Goal: Task Accomplishment & Management: Manage account settings

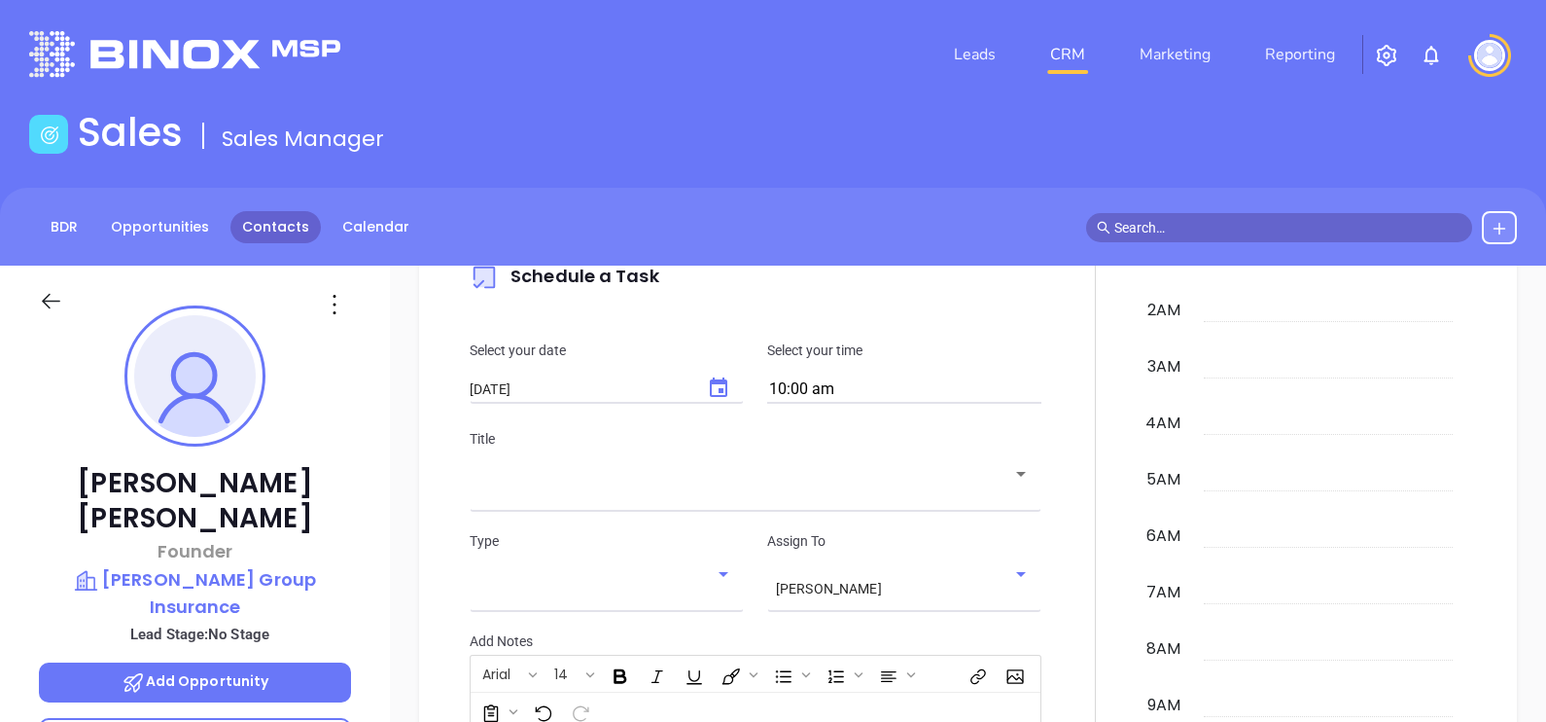
scroll to position [451, 0]
click at [264, 242] on link "Contacts" at bounding box center [275, 227] width 90 height 32
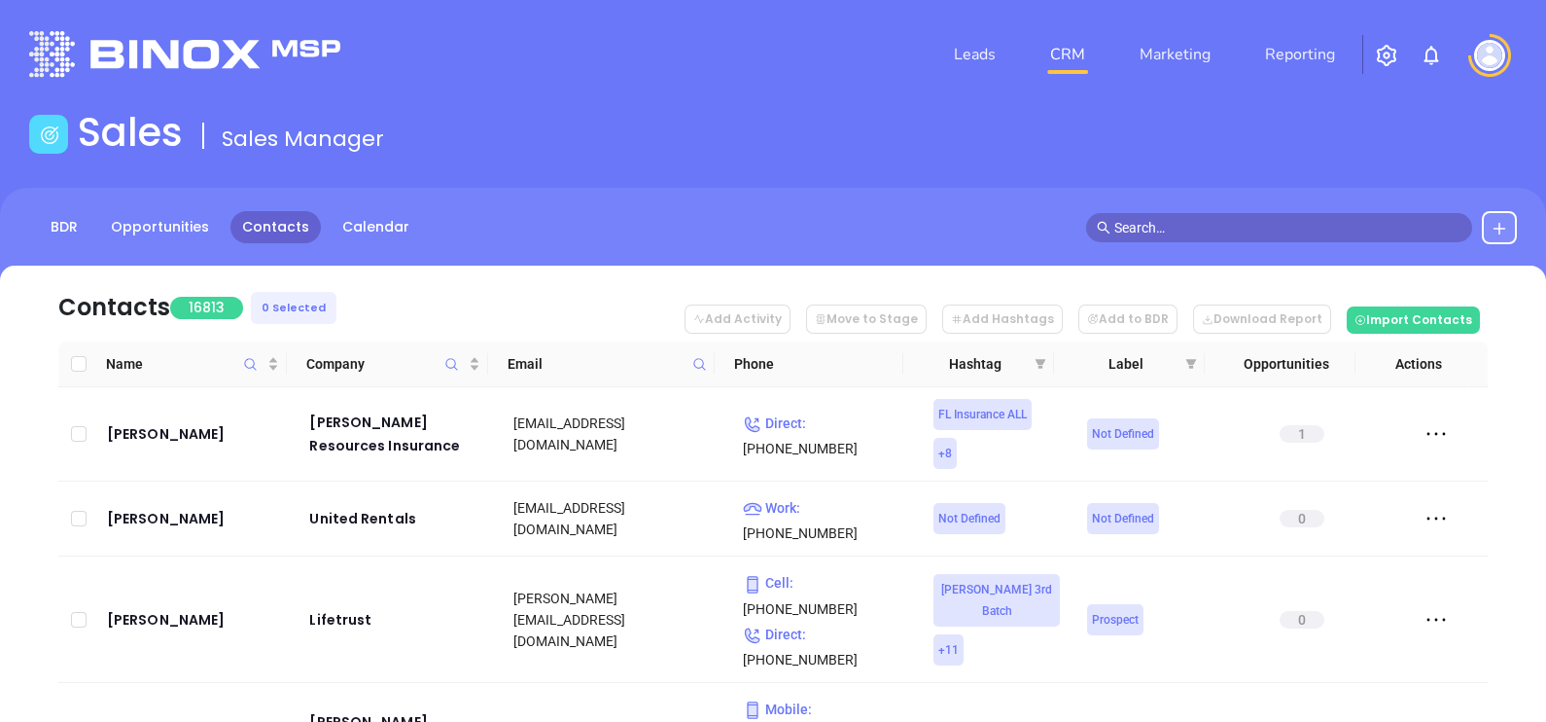
click at [692, 360] on icon at bounding box center [699, 364] width 15 height 15
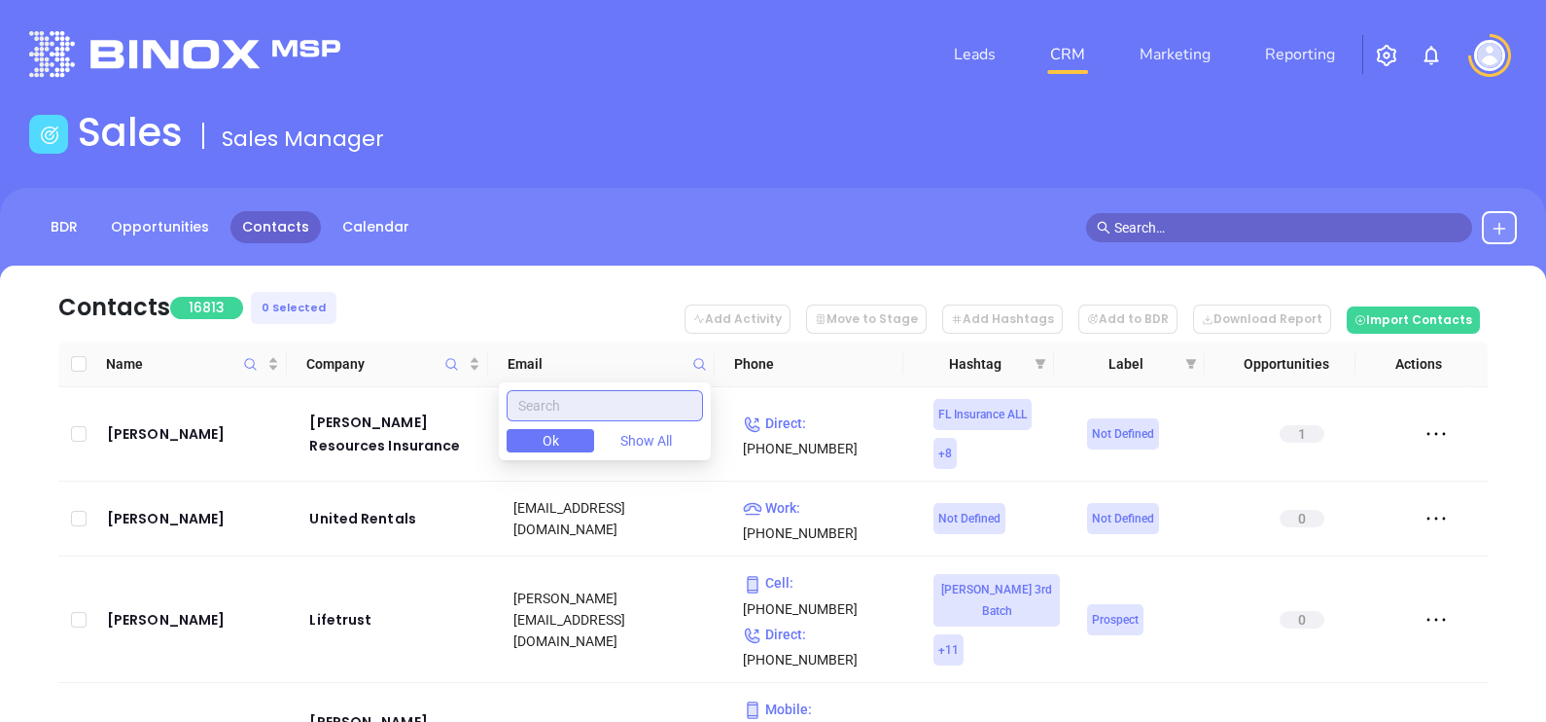
paste input "davenportinsure.com"
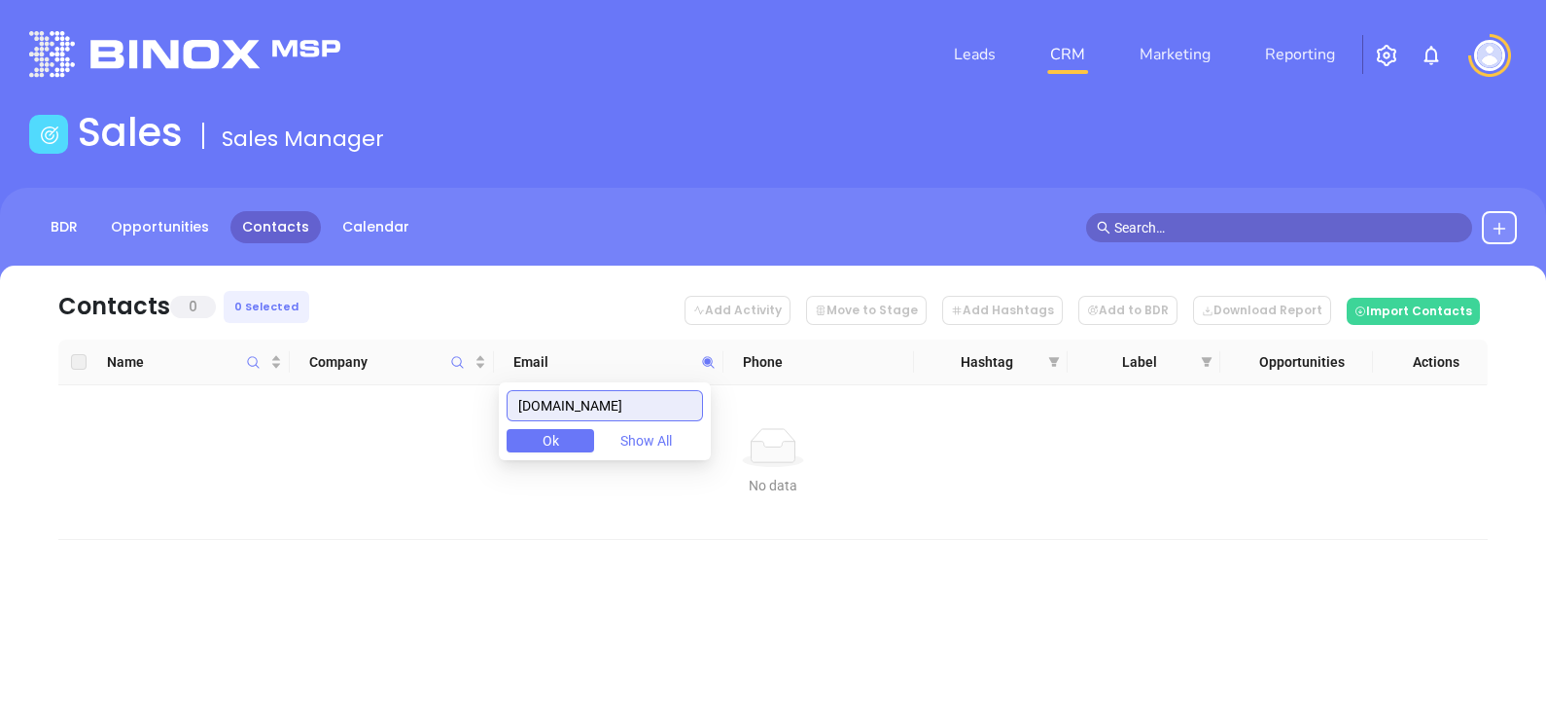
type input "davenportinsure.com"
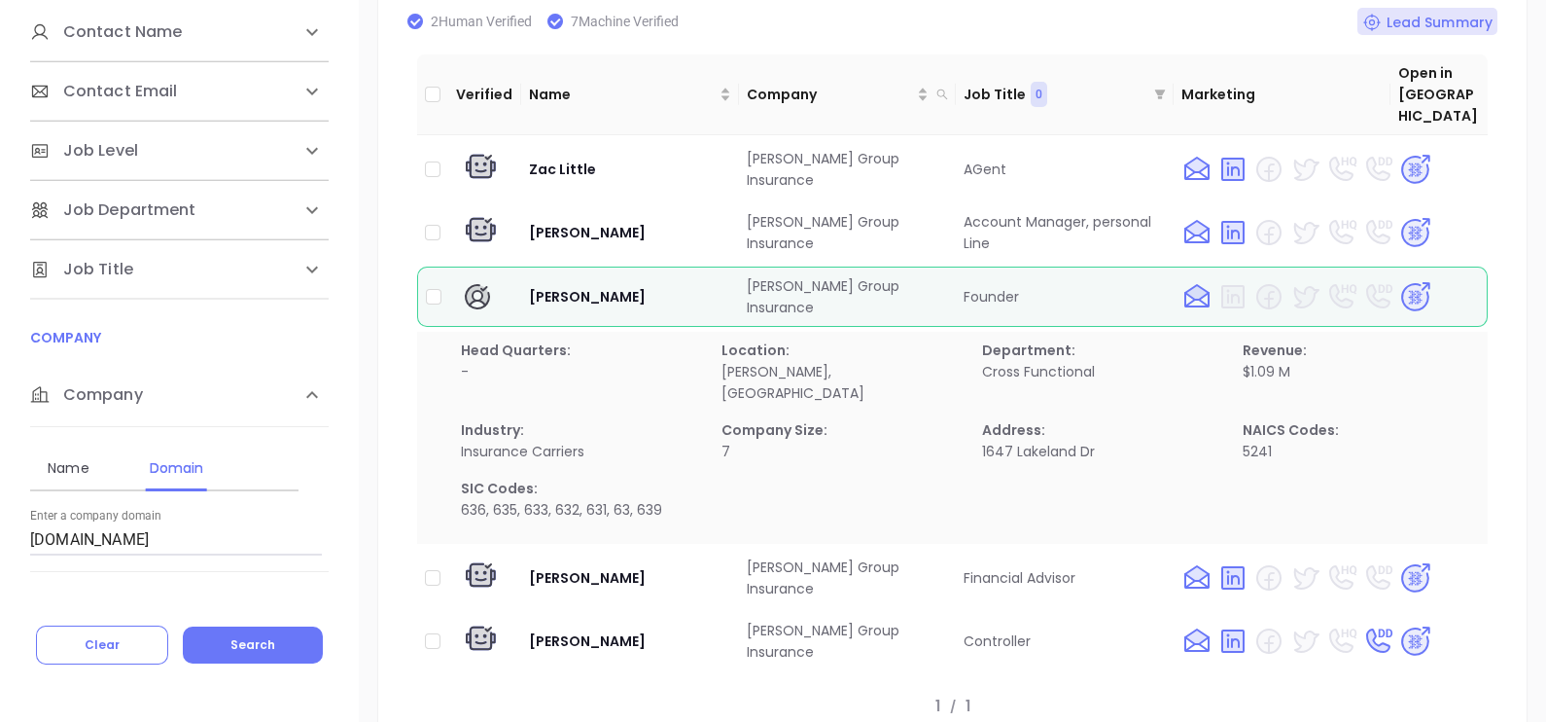
scroll to position [20, 0]
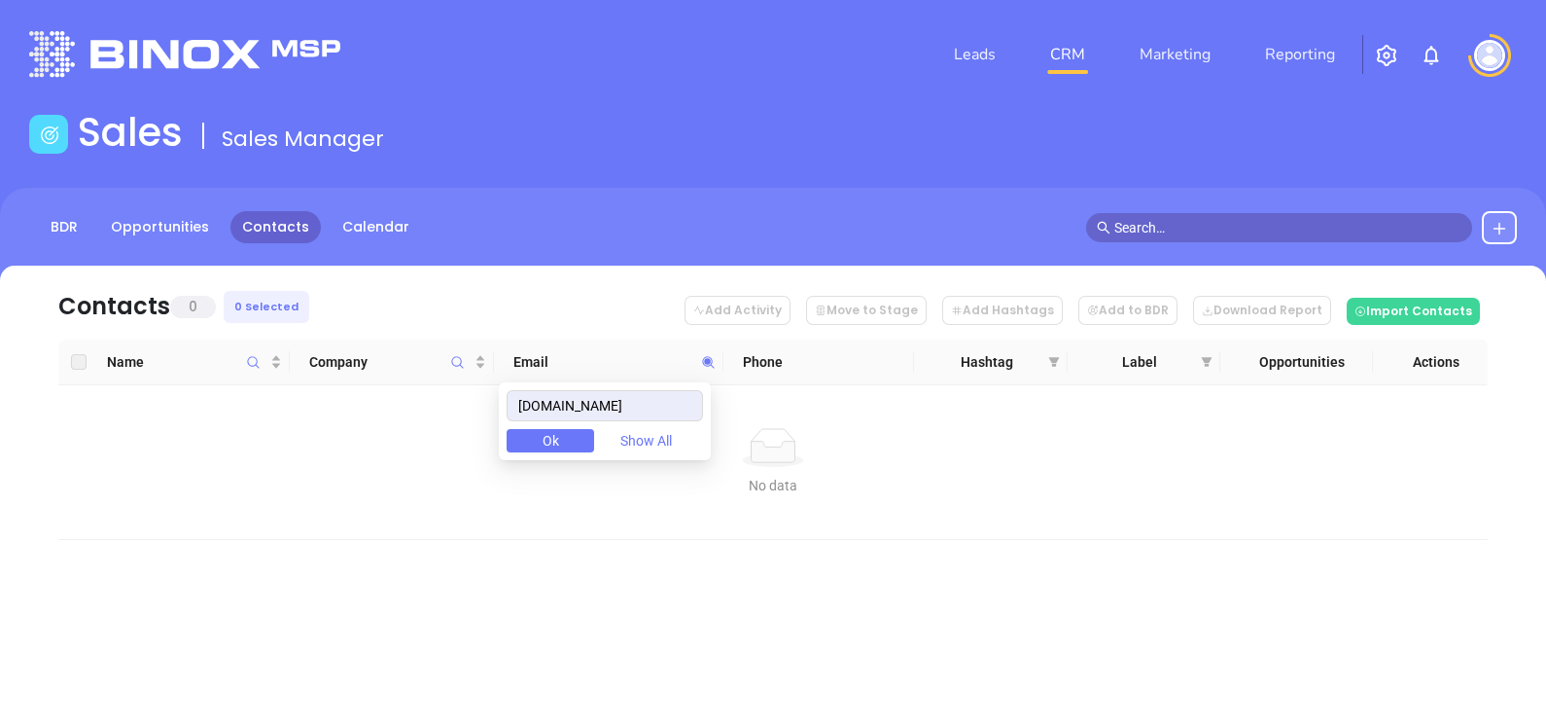
drag, startPoint x: 632, startPoint y: 400, endPoint x: 281, endPoint y: 468, distance: 357.6
click at [317, 460] on body "Leads CRM Marketing Reporting Financial Leads Leads Sales Sales Manager BDR Opp…" at bounding box center [773, 361] width 1546 height 722
type input "davenportinsure.com"
drag, startPoint x: 676, startPoint y: 401, endPoint x: 423, endPoint y: 486, distance: 266.9
click at [423, 486] on body "Leads CRM Marketing Reporting Financial Leads Leads Sales Sales Manager BDR Opp…" at bounding box center [773, 361] width 1546 height 722
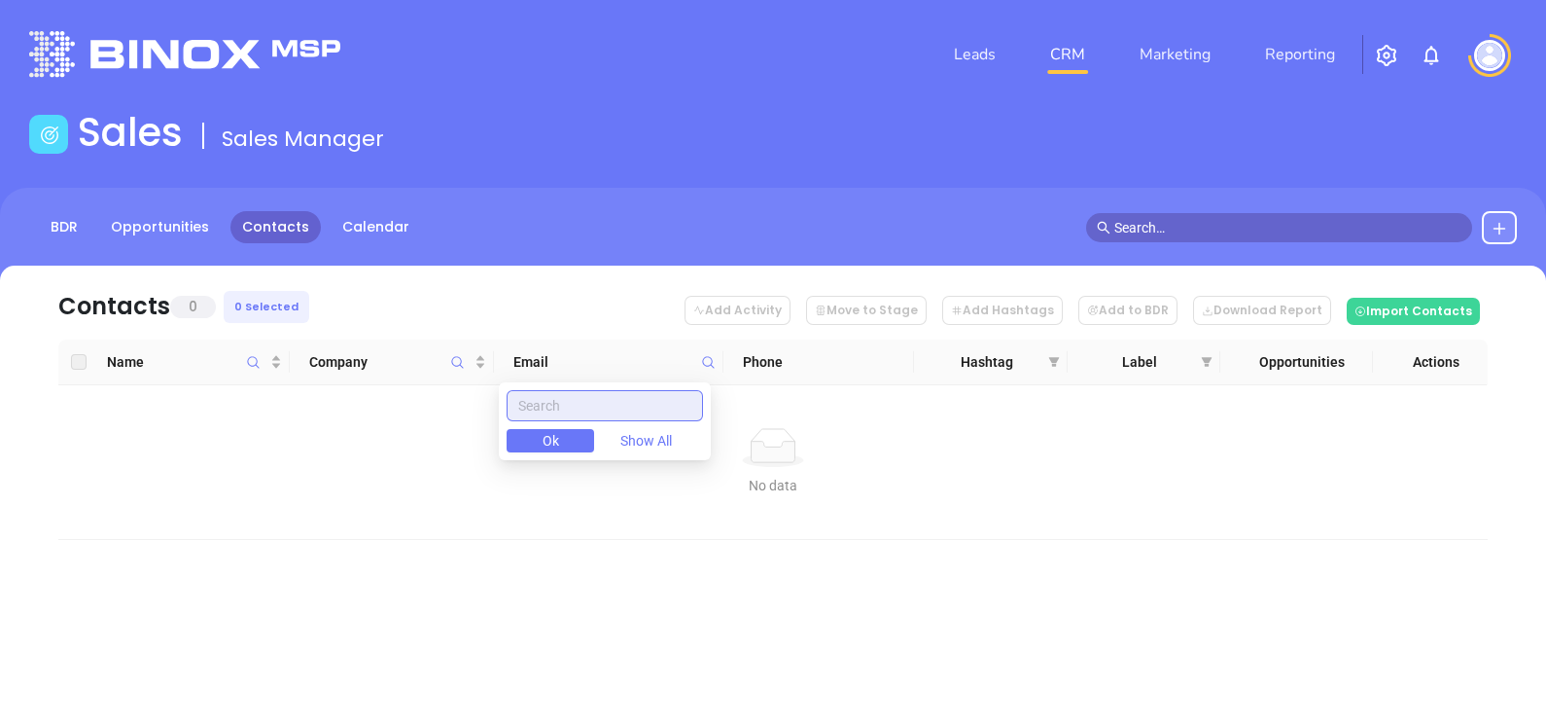
paste input "[DOMAIN_NAME]"
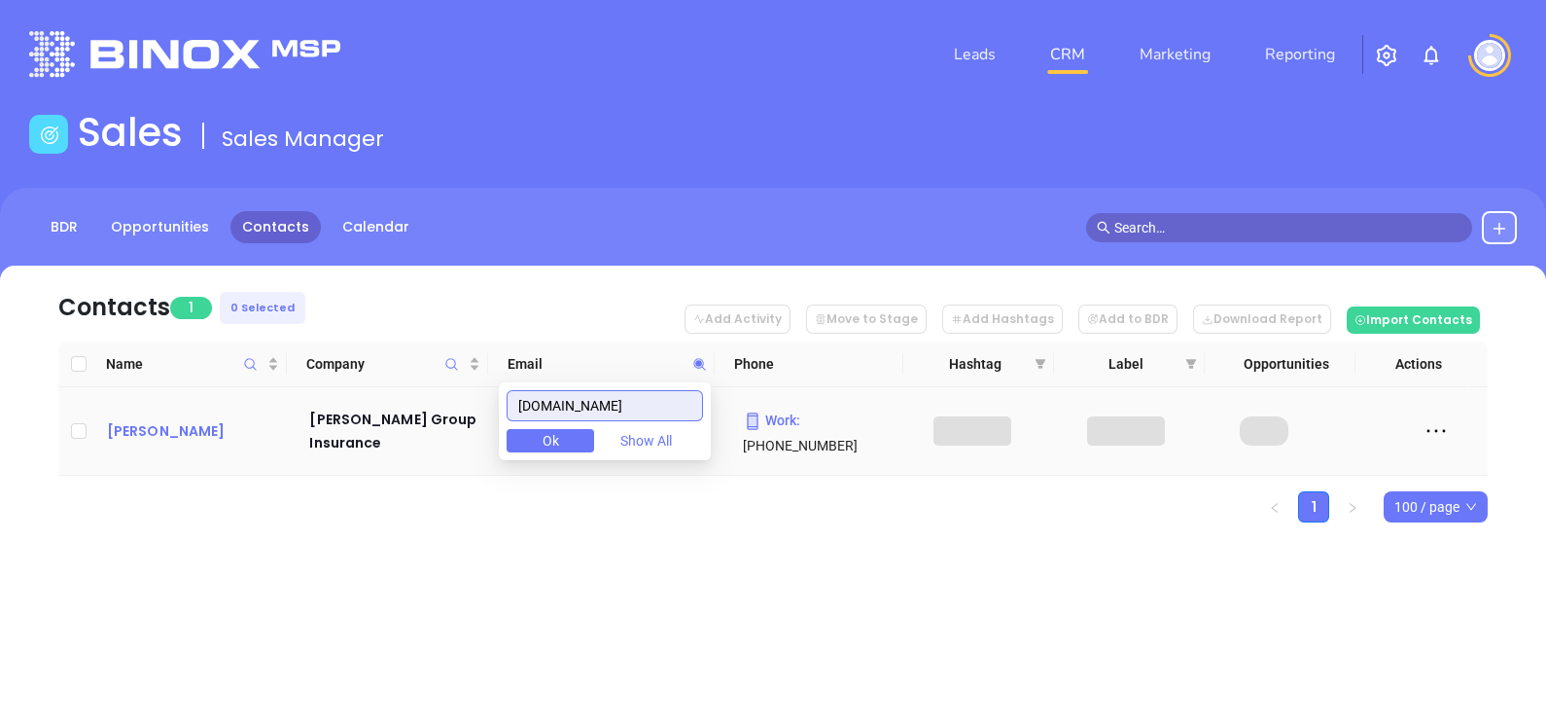
type input "[DOMAIN_NAME]"
click at [158, 419] on div "[PERSON_NAME]" at bounding box center [195, 430] width 176 height 23
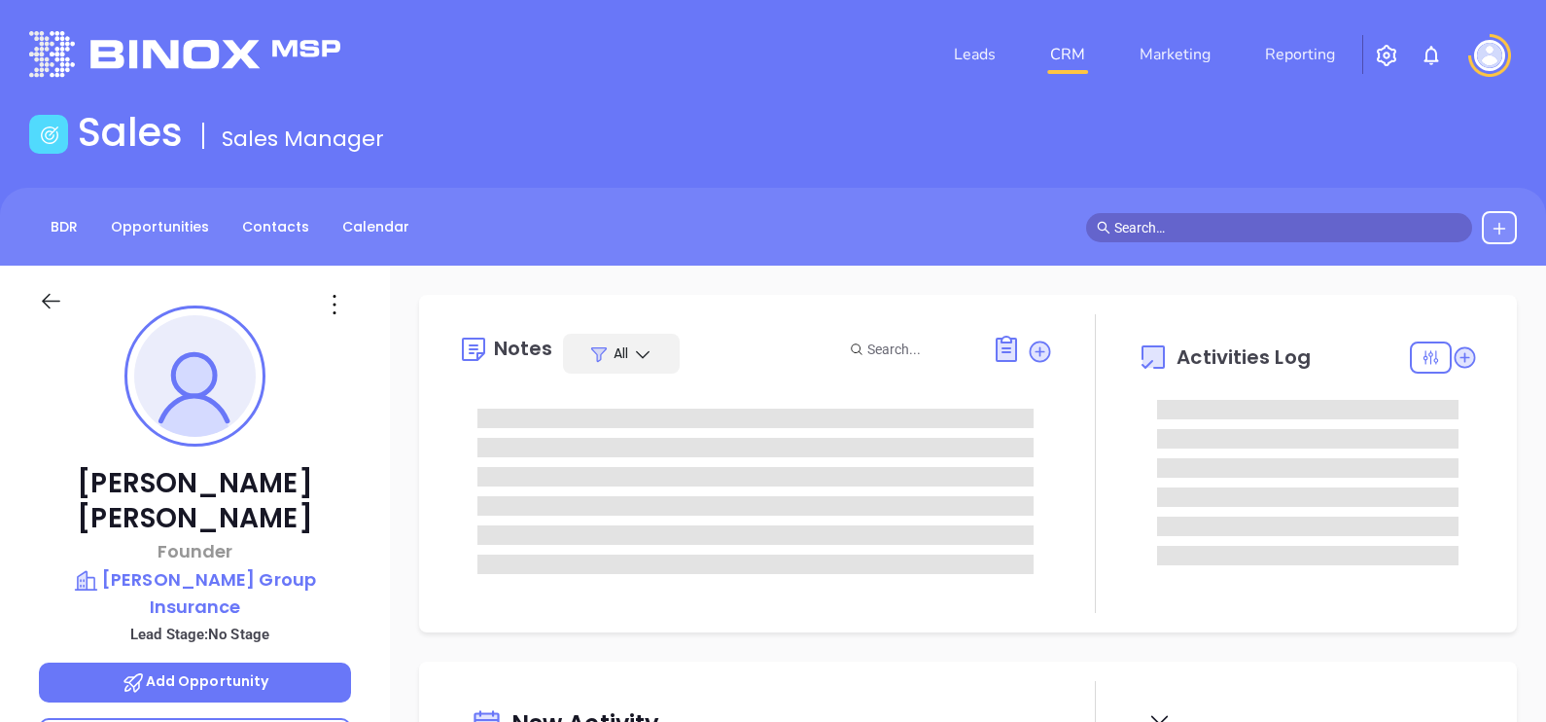
type input "10/14/2025"
click at [335, 298] on icon at bounding box center [334, 304] width 31 height 31
type input "Gissela Vargas"
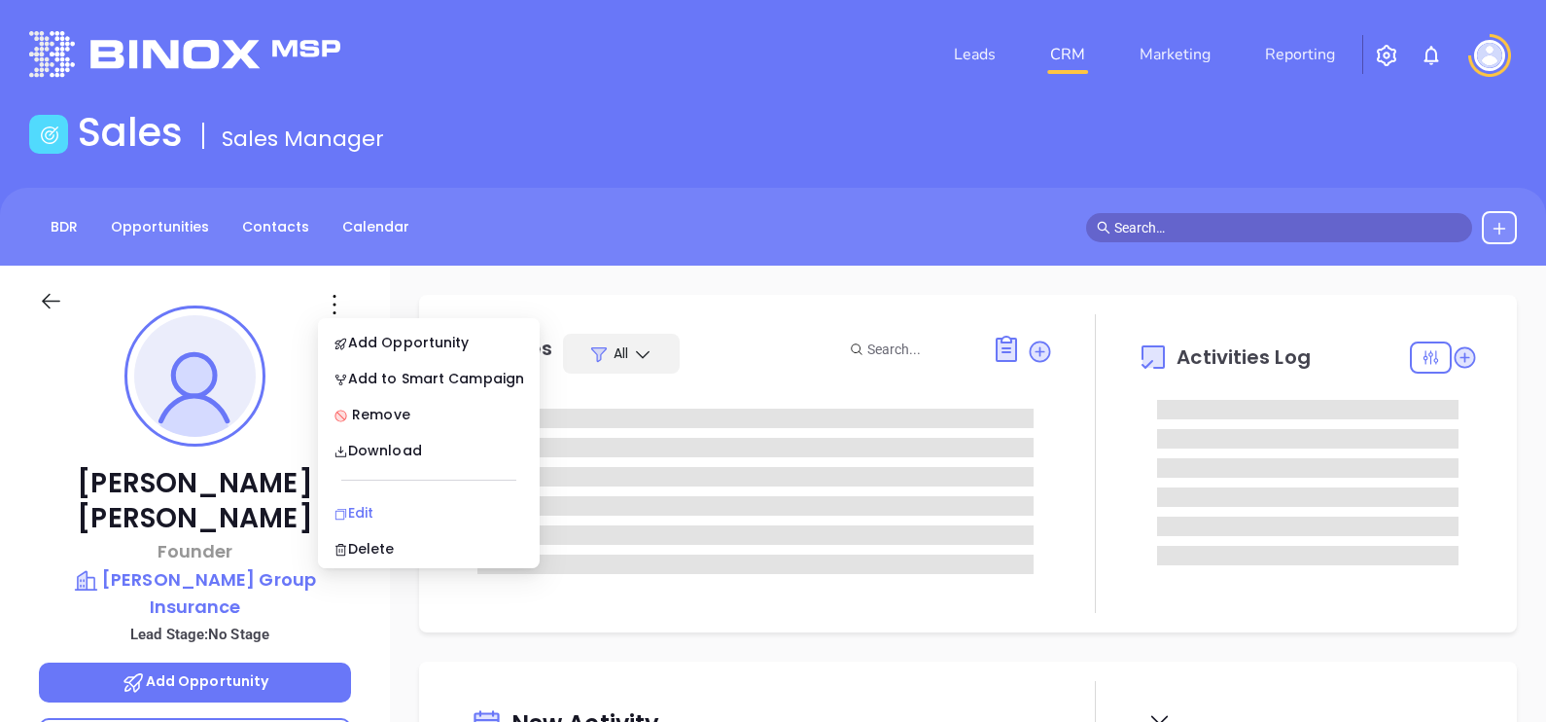
click at [370, 517] on div "Edit" at bounding box center [429, 512] width 191 height 21
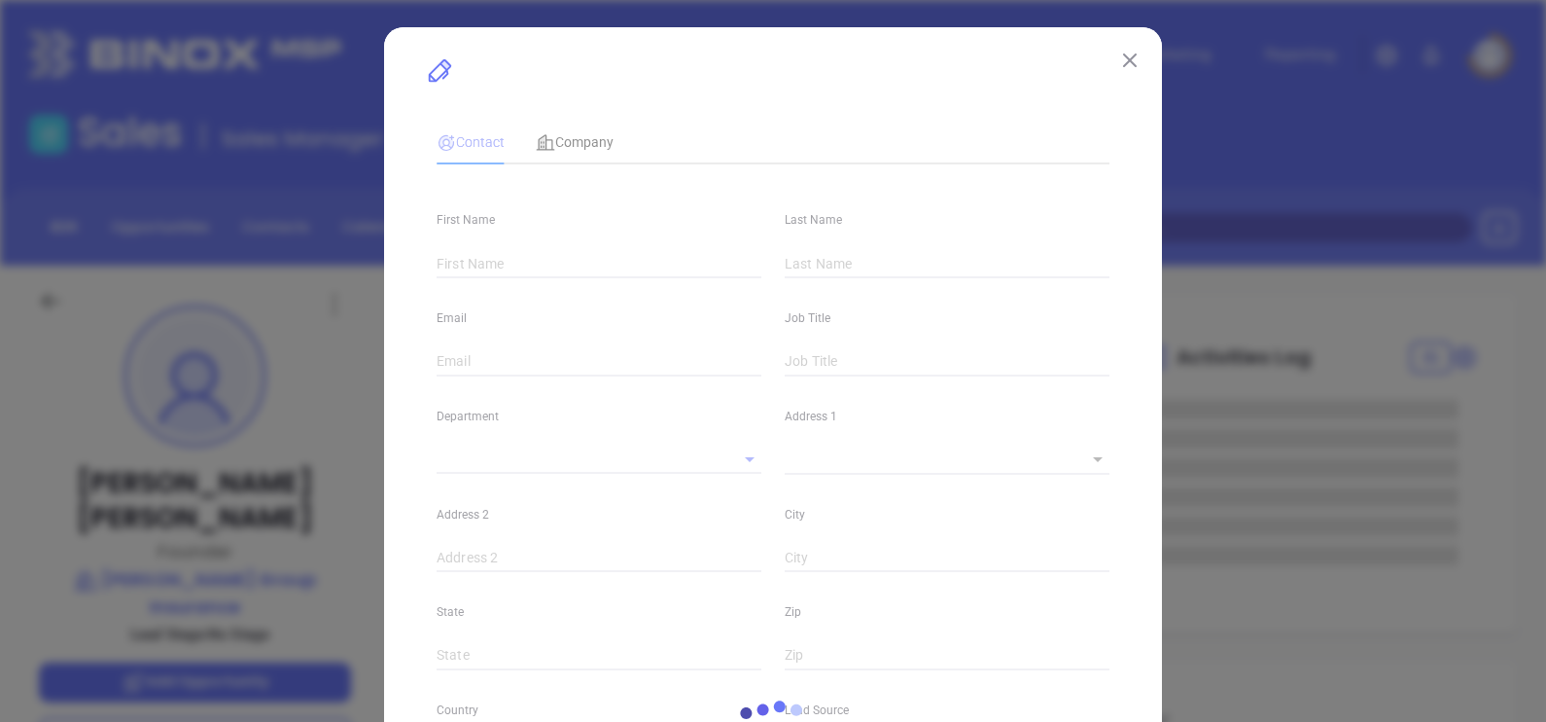
type input "Doug"
type input "Pyron"
type input "doug@pyrongroup.com"
type input "Founder"
type input "1"
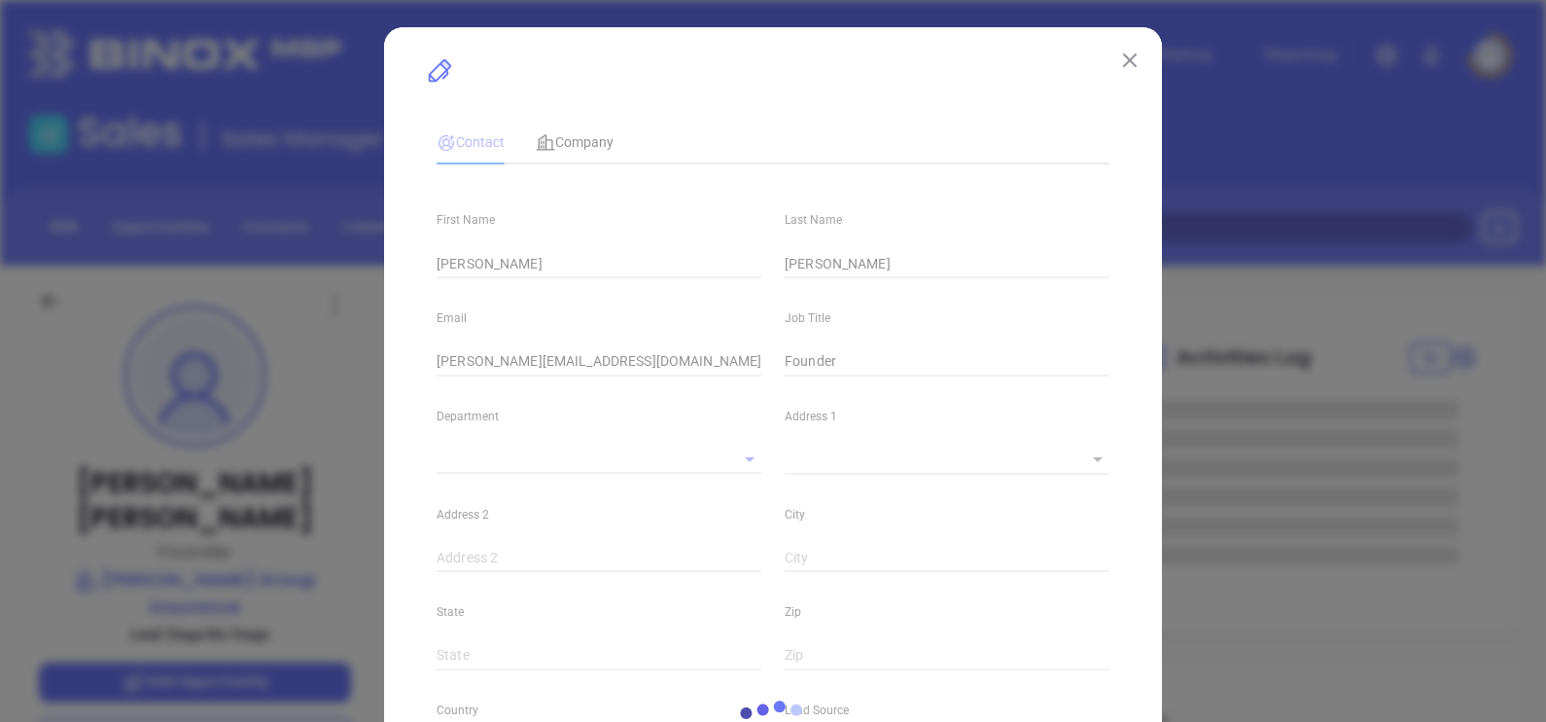
type input "Marketing"
type input "Other"
type input "undefined undefined"
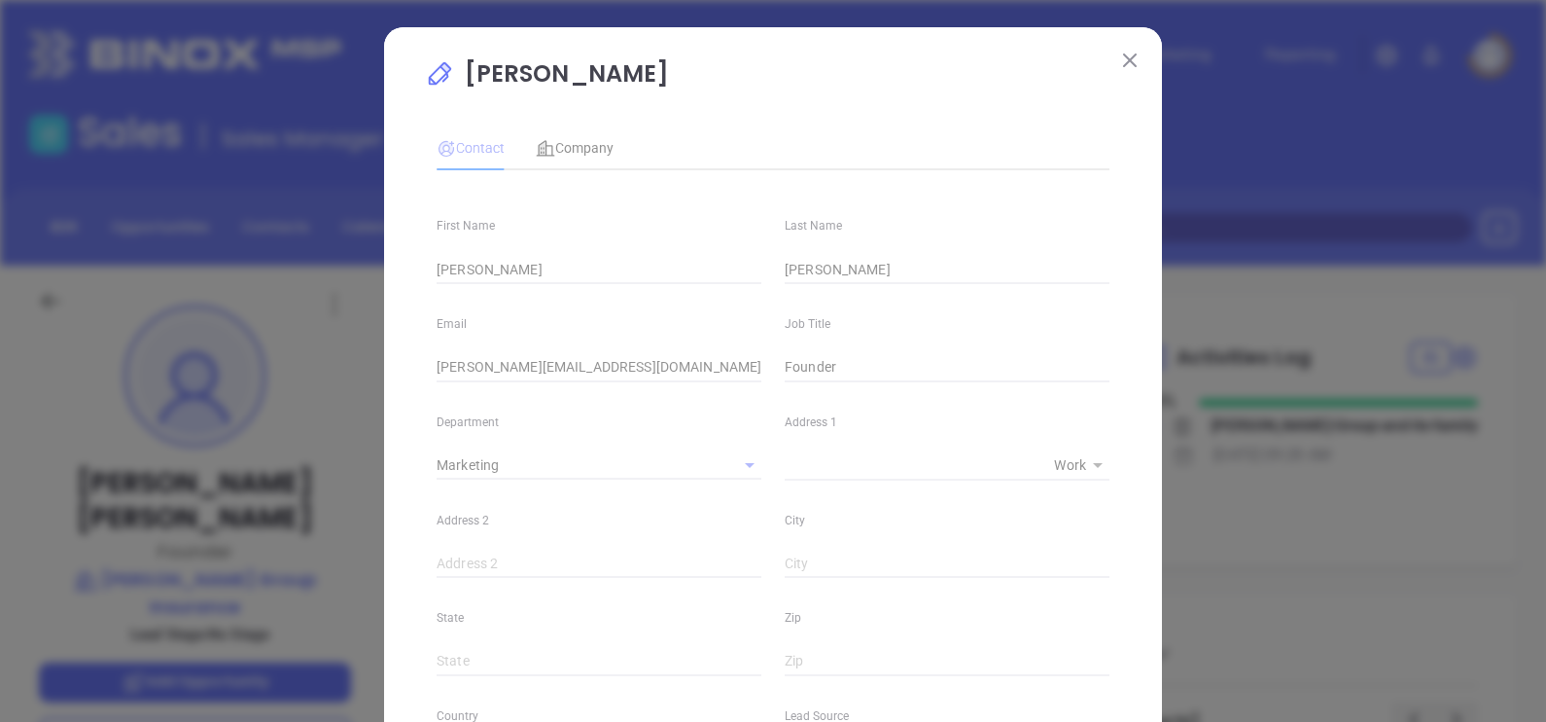
type input "(601) 362-9004"
type input "1"
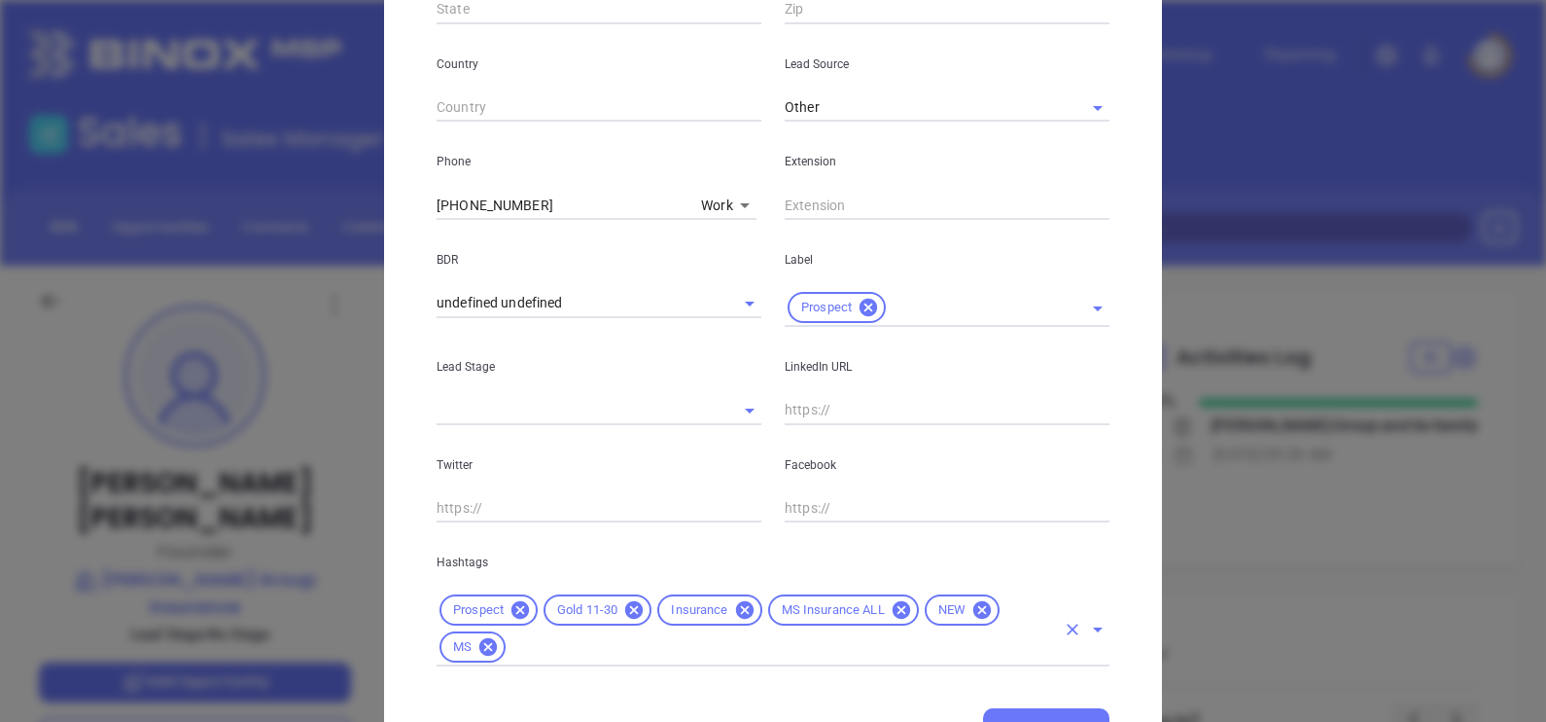
scroll to position [743, 0]
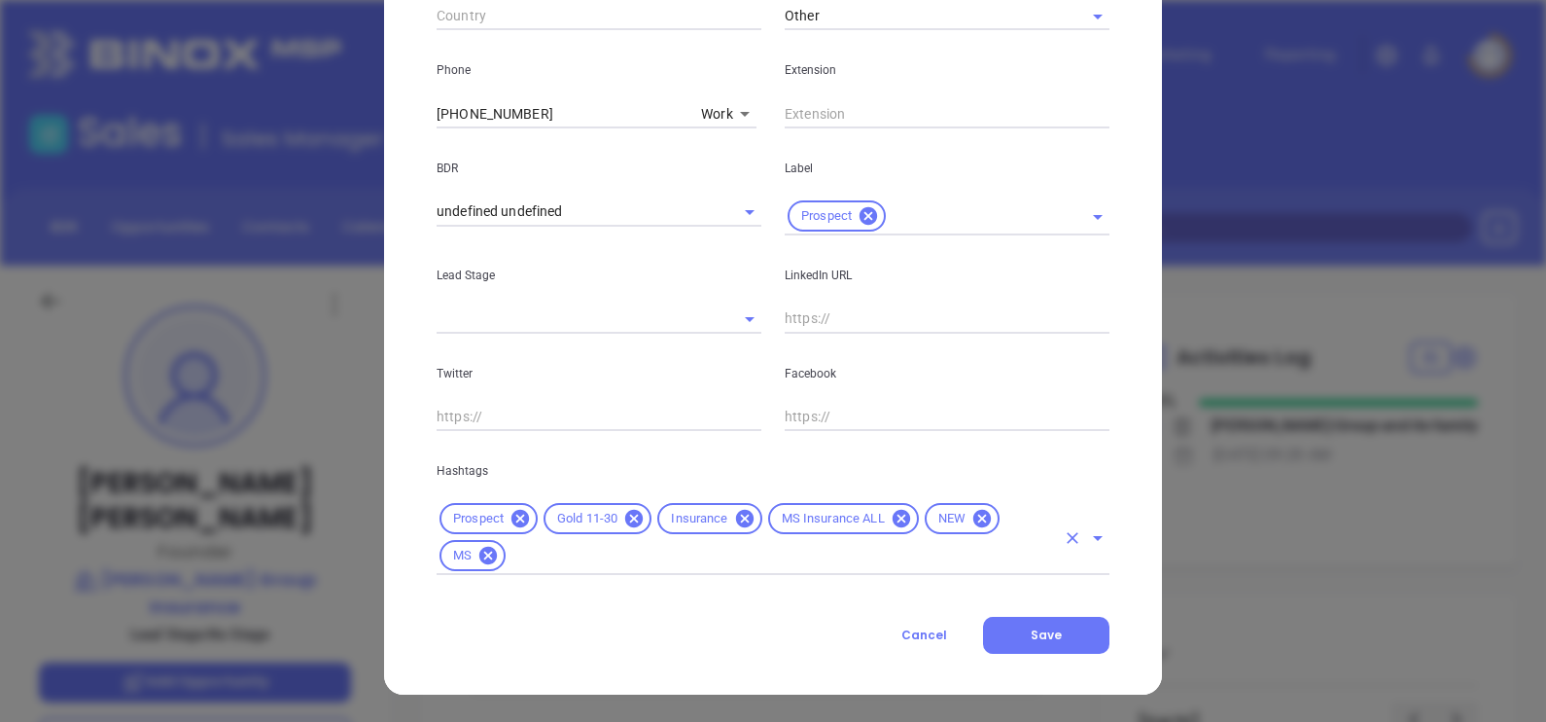
click at [633, 568] on div "Prospect Gold 11-30 Insurance MS Insurance ALL NEW MS" at bounding box center [773, 537] width 673 height 75
type input "a"
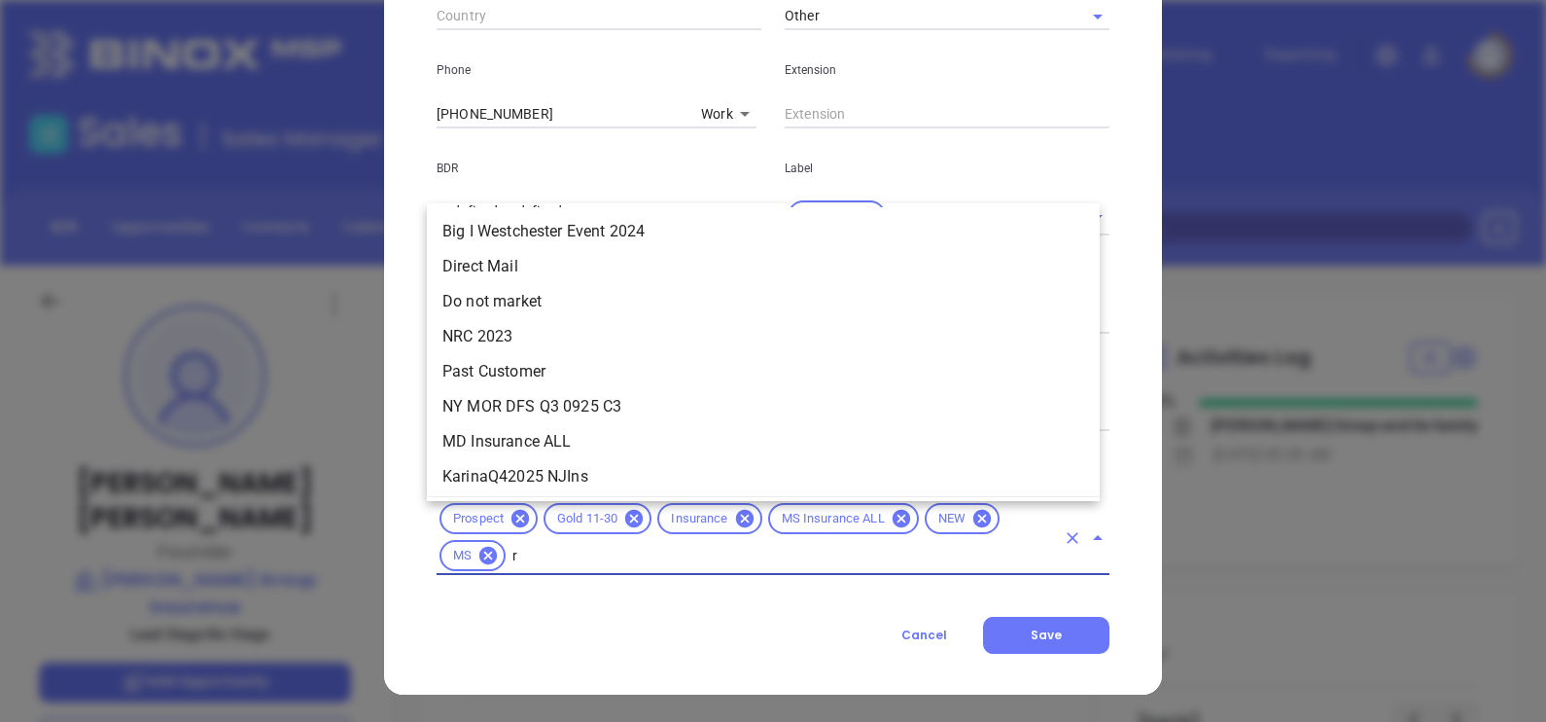
scroll to position [0, 0]
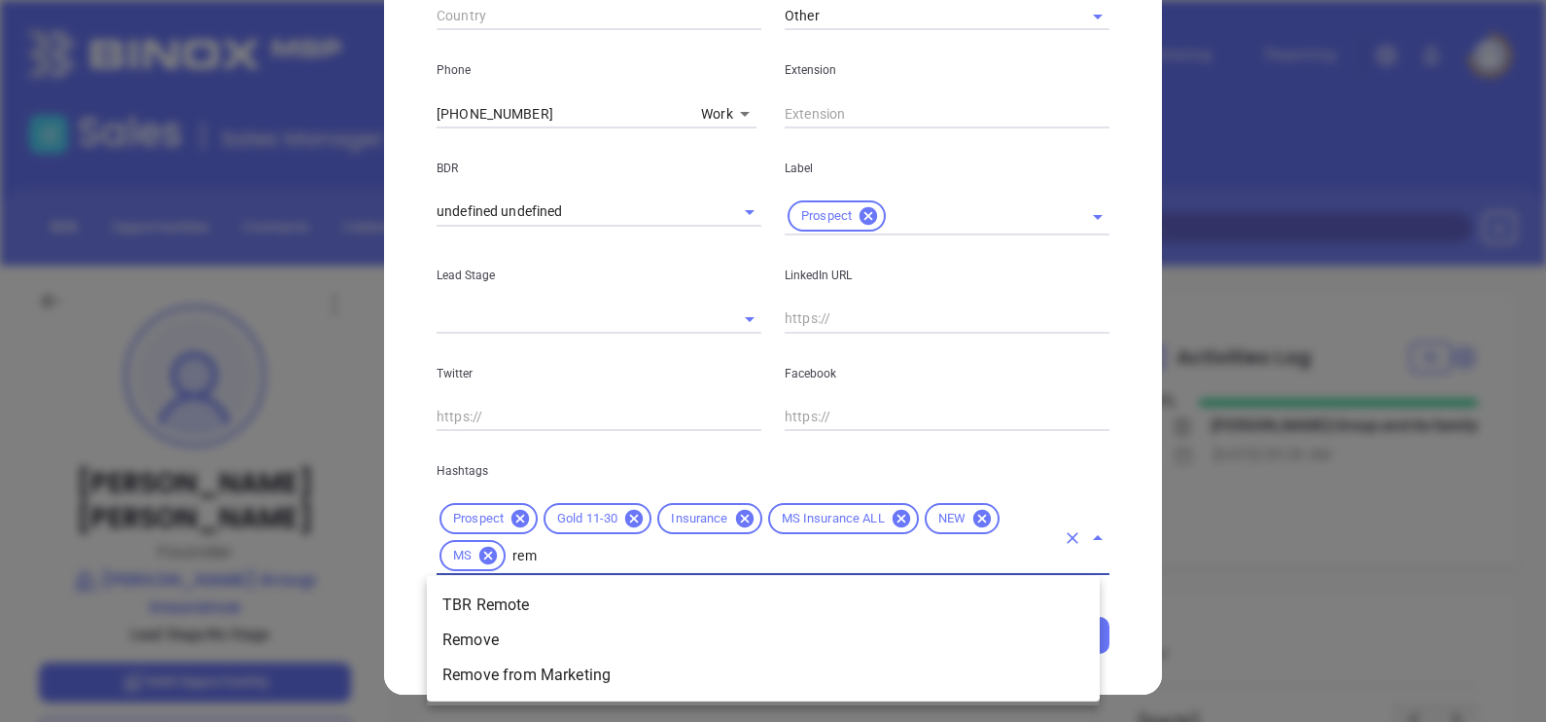
type input "remo"
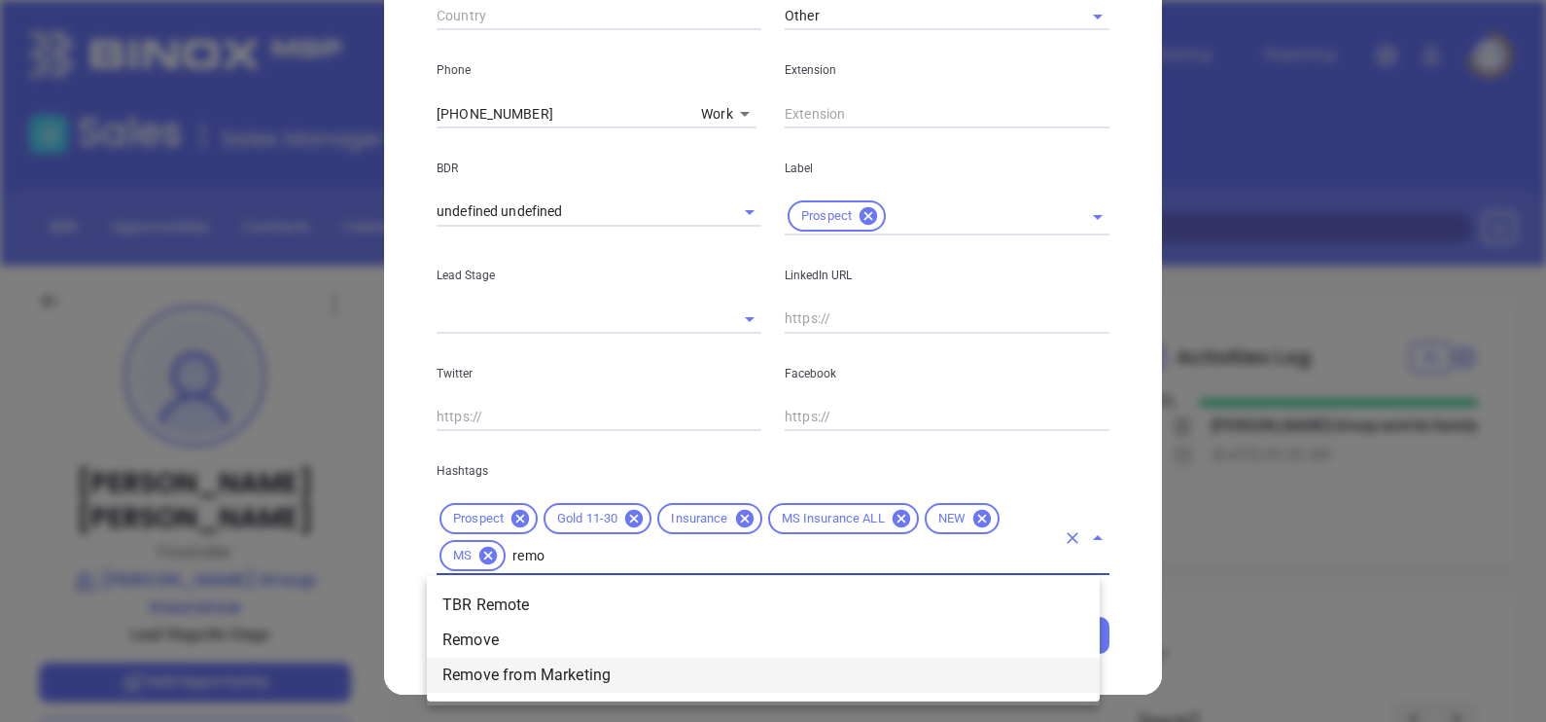
click at [579, 666] on li "Remove from Marketing" at bounding box center [763, 674] width 673 height 35
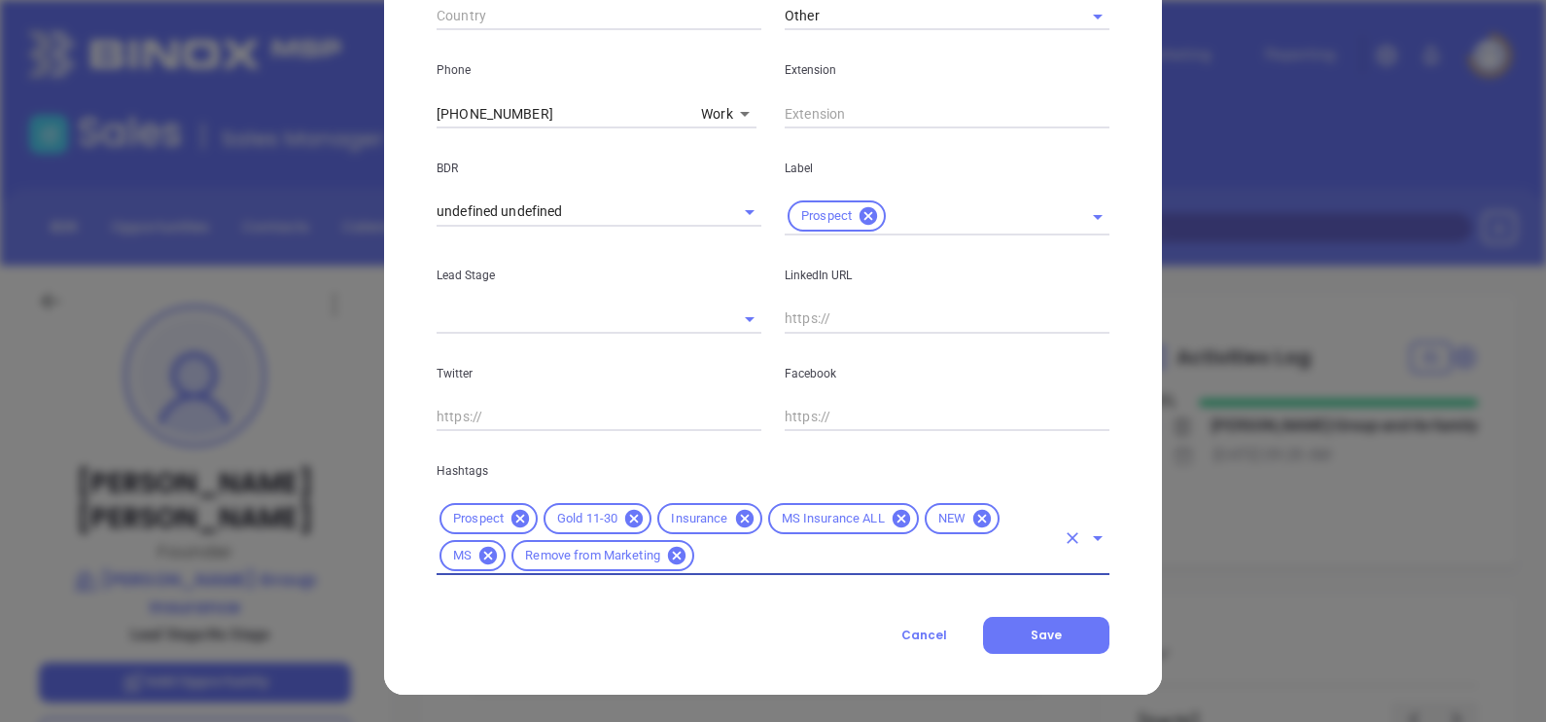
type input "r"
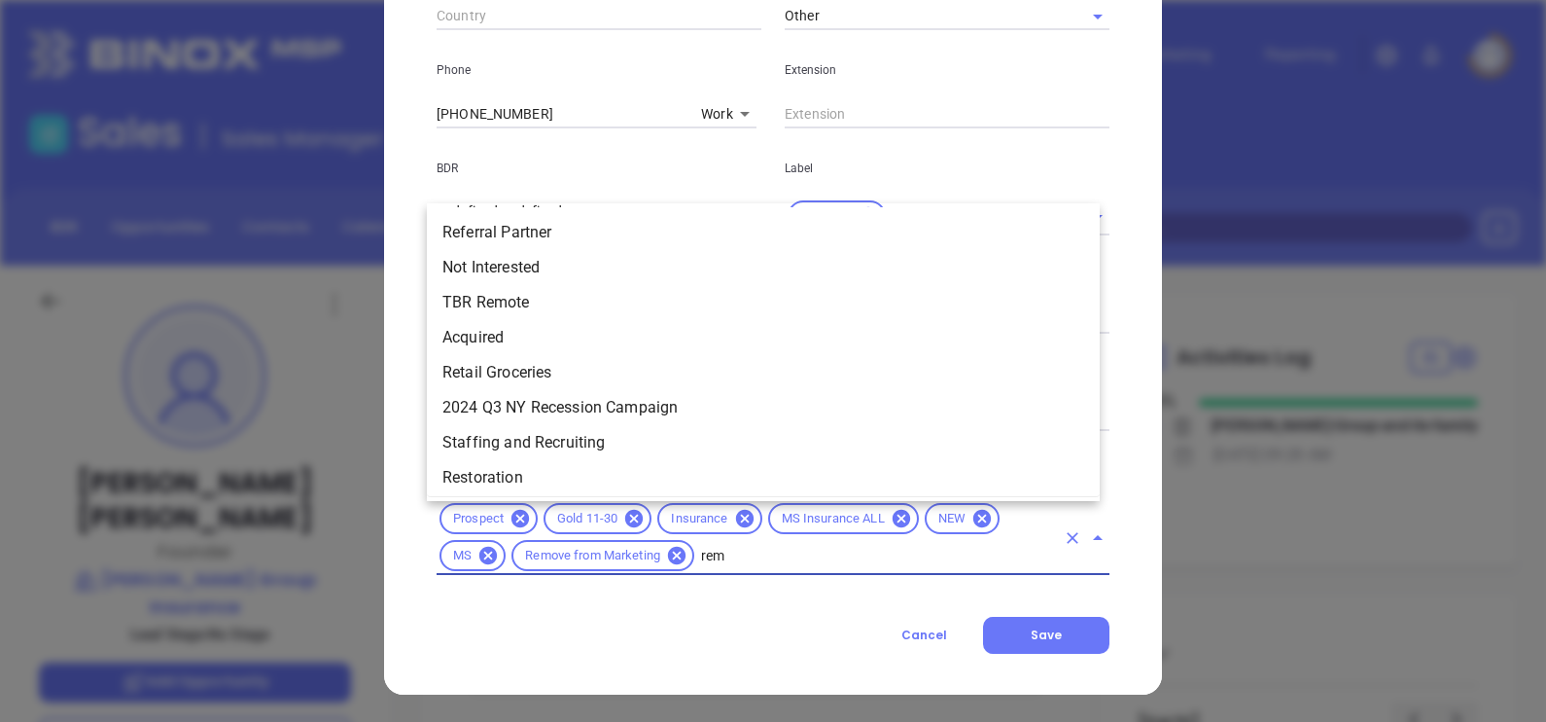
type input "remo"
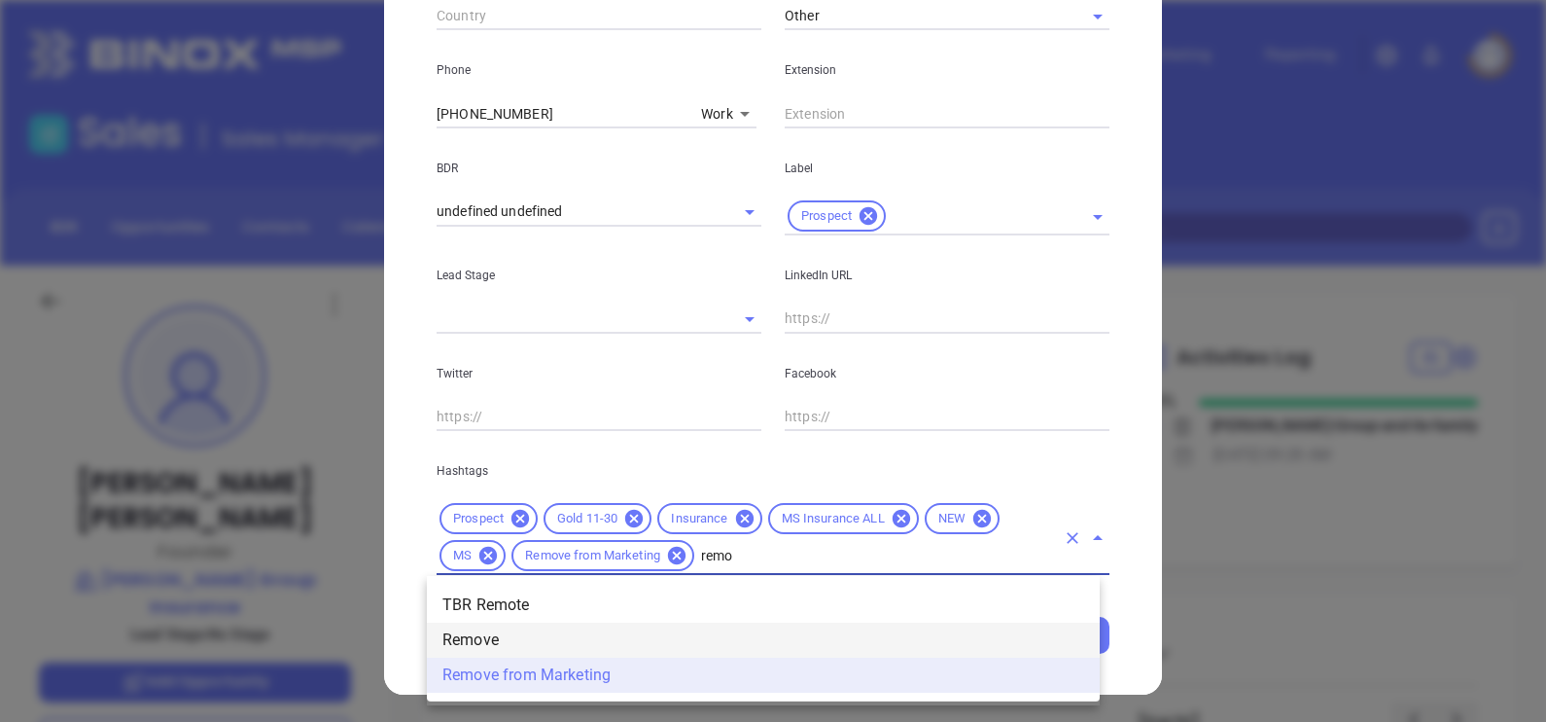
click at [556, 638] on li "Remove" at bounding box center [763, 639] width 673 height 35
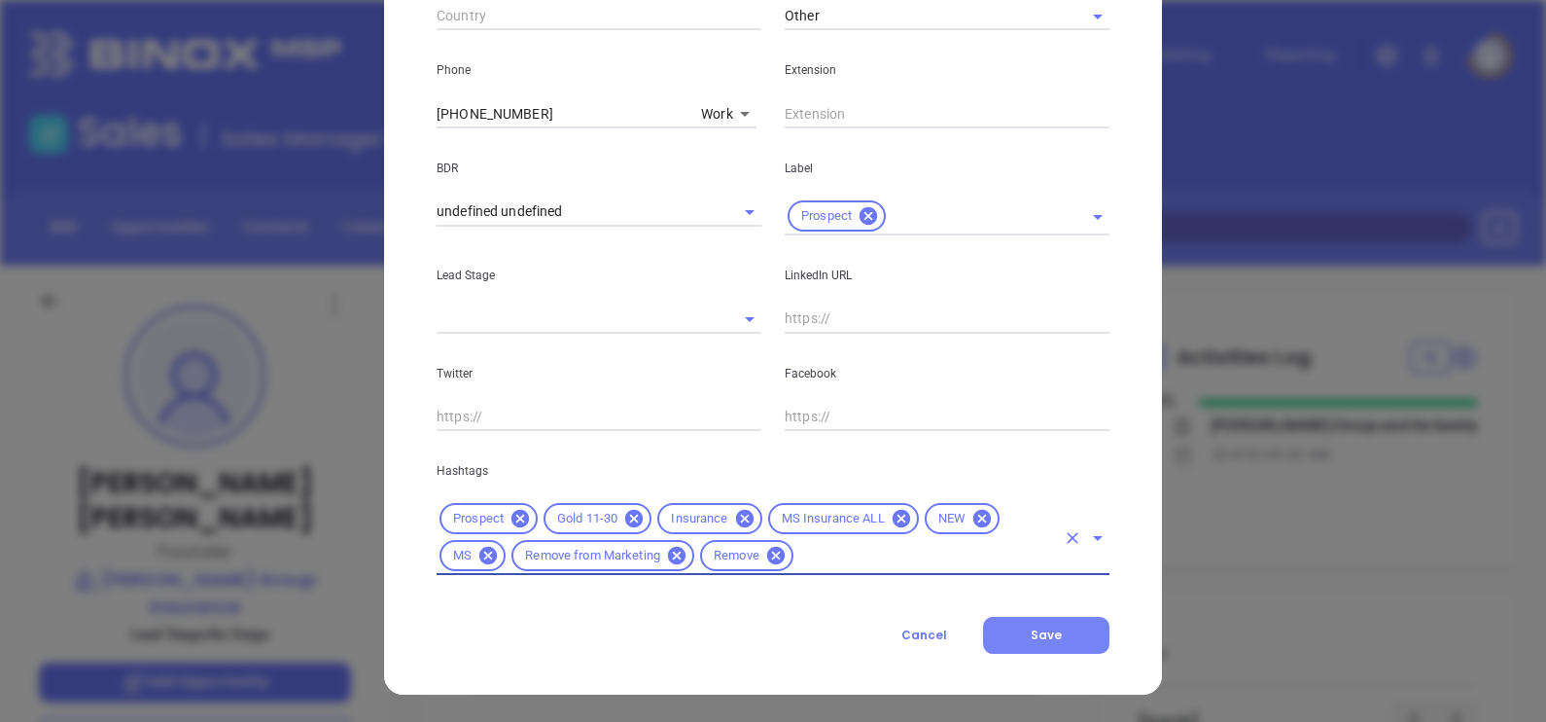
click at [1015, 632] on button "Save" at bounding box center [1046, 635] width 126 height 37
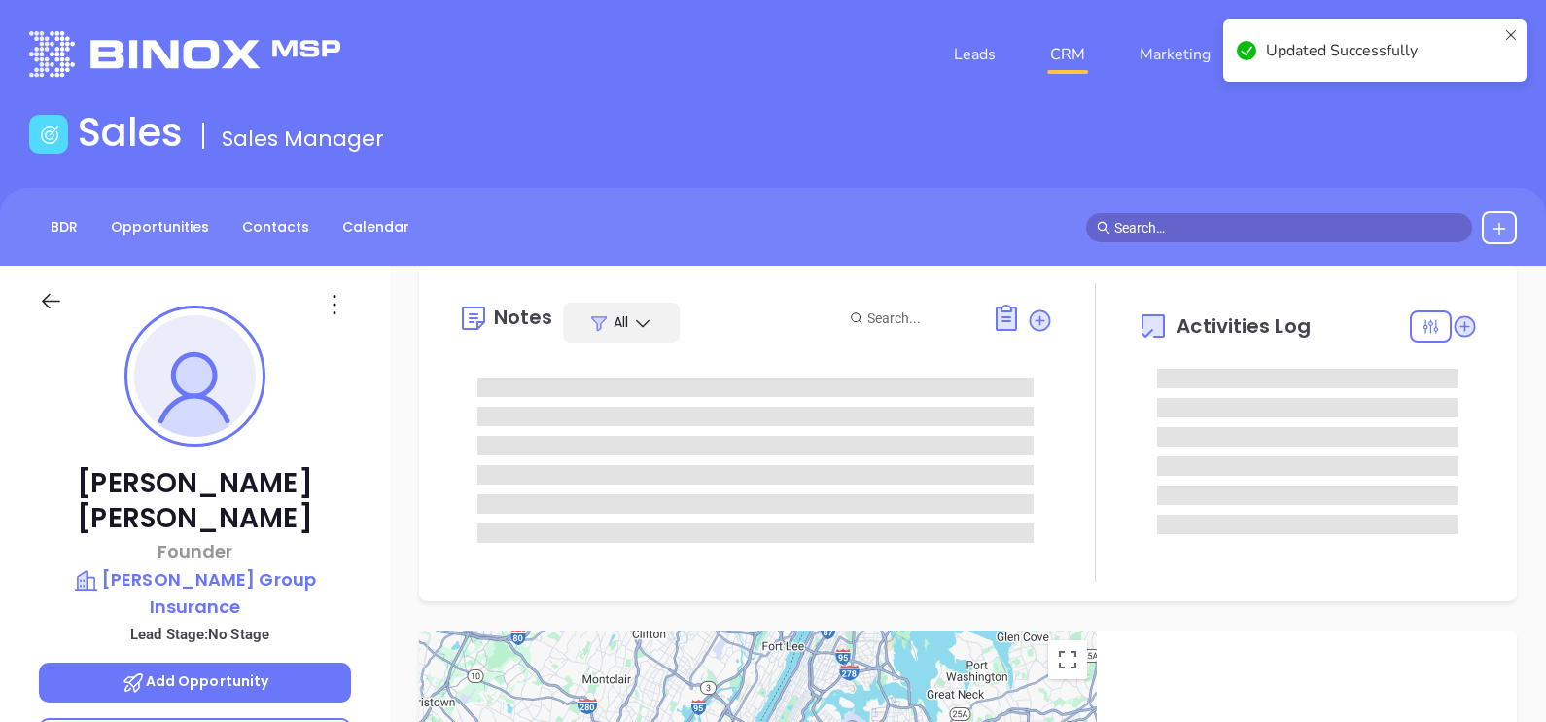
click at [336, 314] on icon at bounding box center [334, 304] width 31 height 31
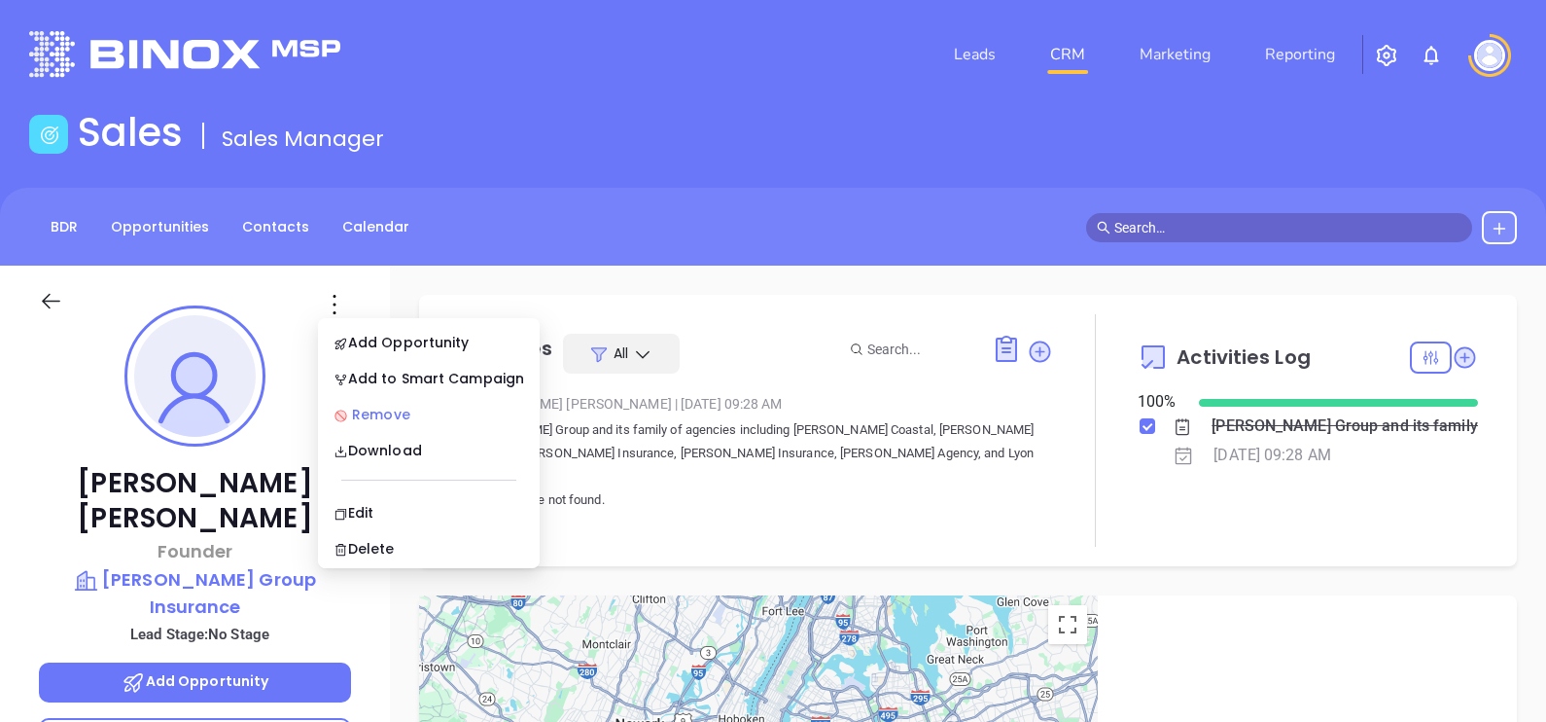
click at [388, 410] on div "Remove" at bounding box center [429, 414] width 191 height 21
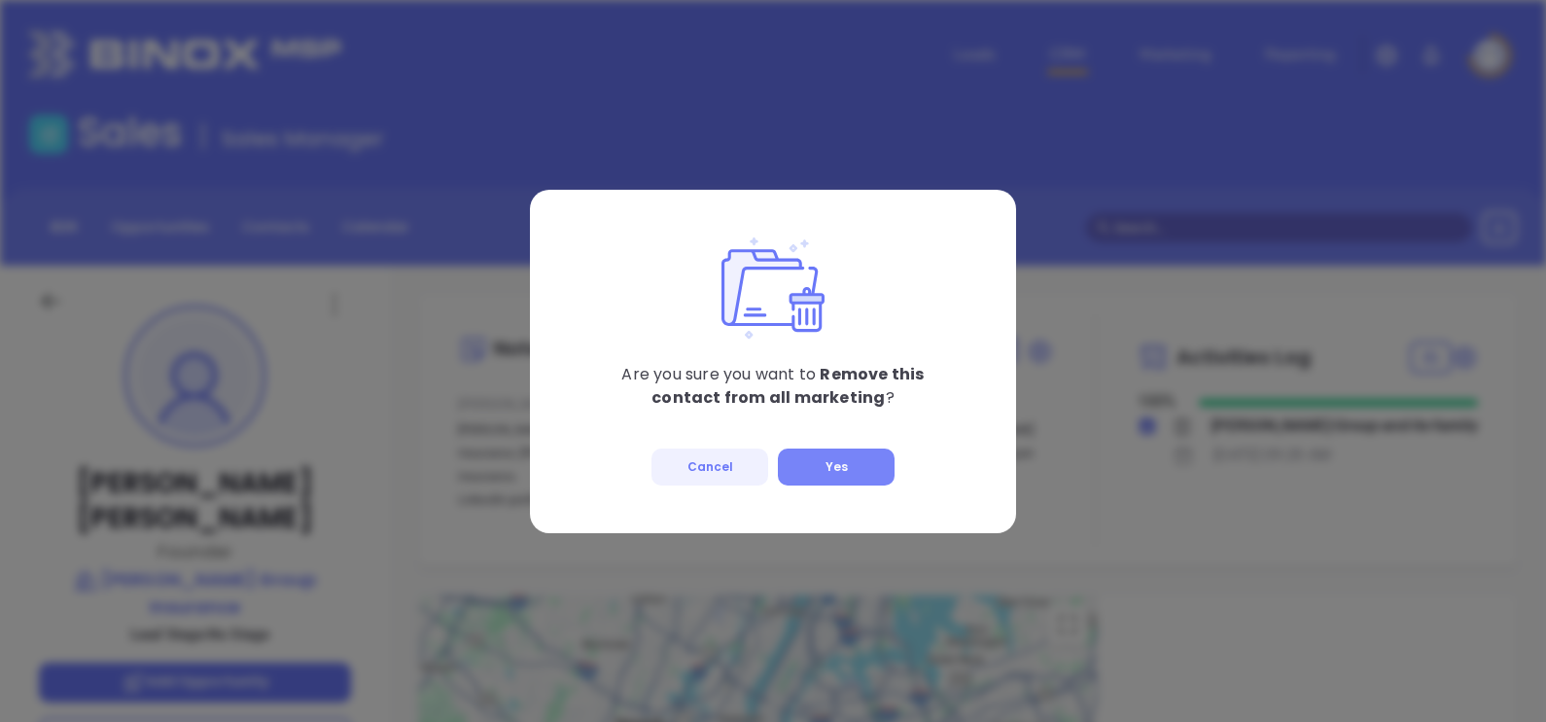
click at [798, 462] on button "Yes" at bounding box center [836, 466] width 117 height 37
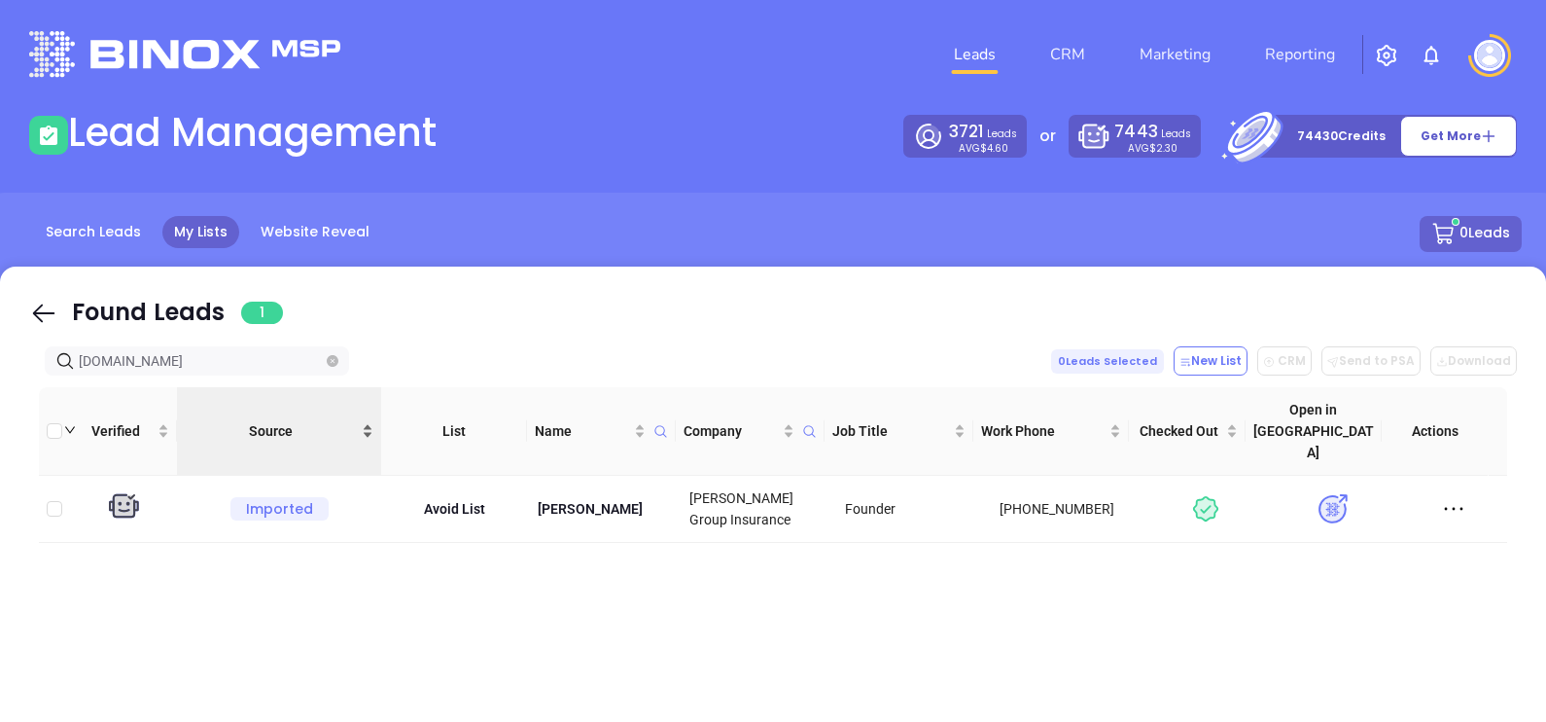
scroll to position [53, 0]
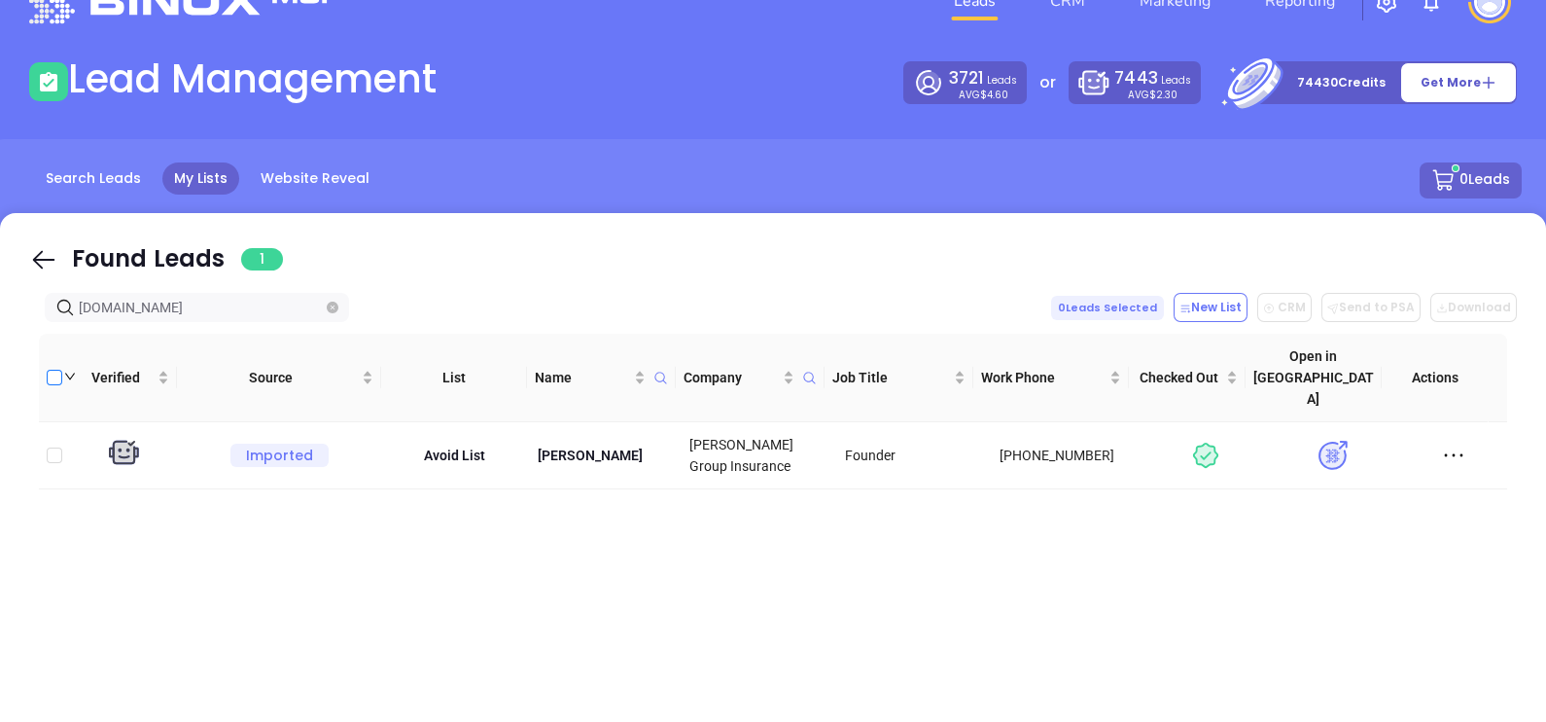
drag, startPoint x: 214, startPoint y: 306, endPoint x: 50, endPoint y: 361, distance: 173.1
click at [50, 361] on div "Found Leads 1 pyrongroup.com 0 Leads Selected New List CRM Send to PSA Download…" at bounding box center [773, 602] width 1546 height 778
click at [327, 307] on icon "close-circle" at bounding box center [333, 307] width 12 height 12
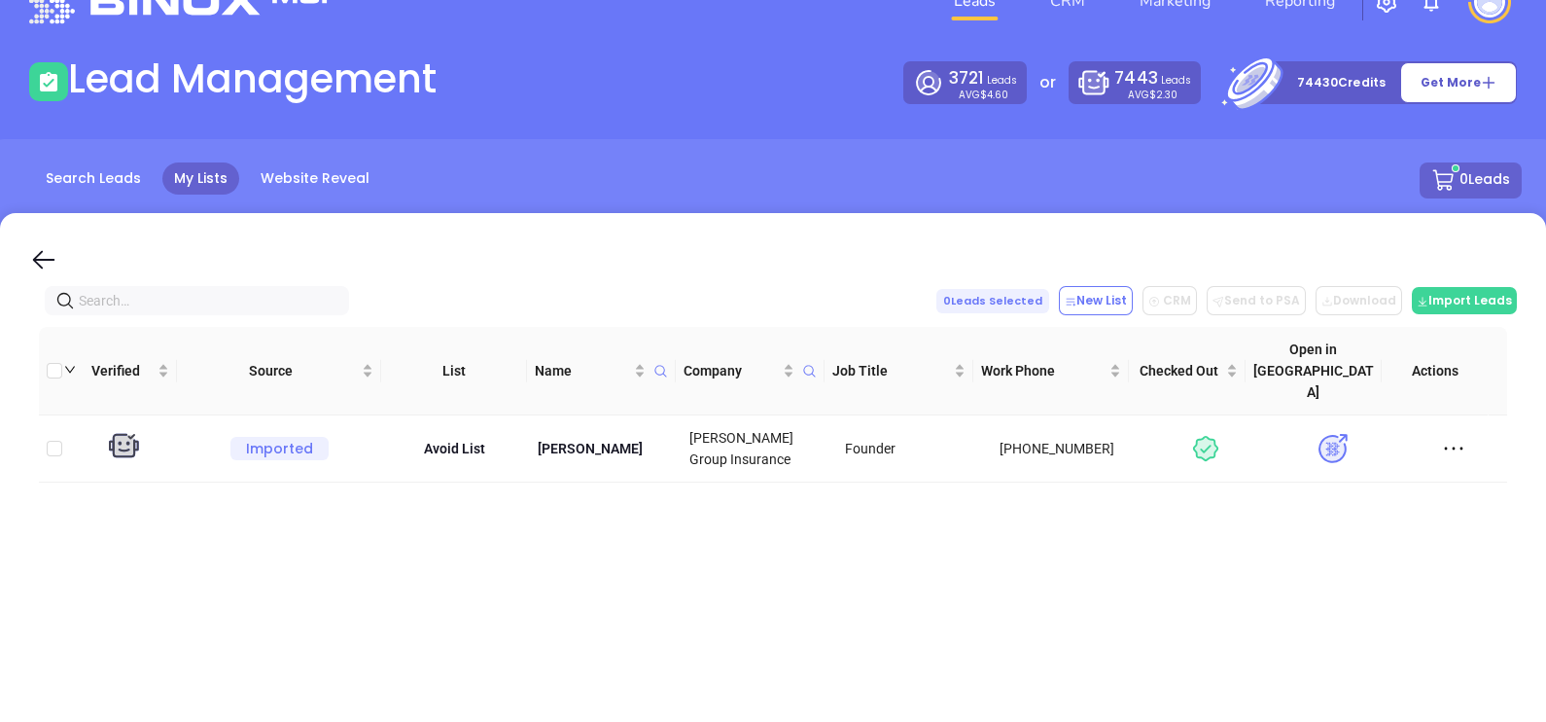
paste input "davenportinsure.com"
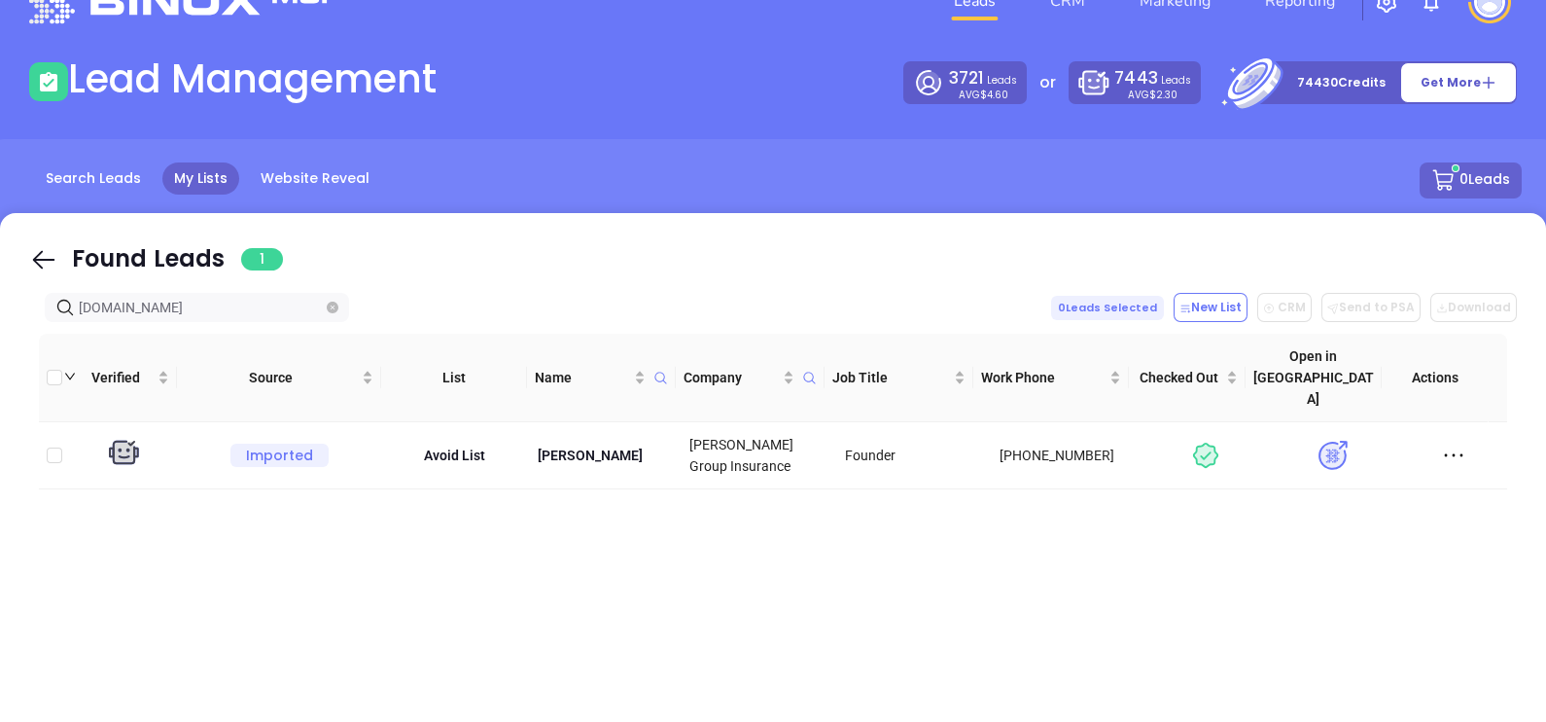
type input "davenportinsure.com"
